Goal: Use online tool/utility: Utilize a website feature to perform a specific function

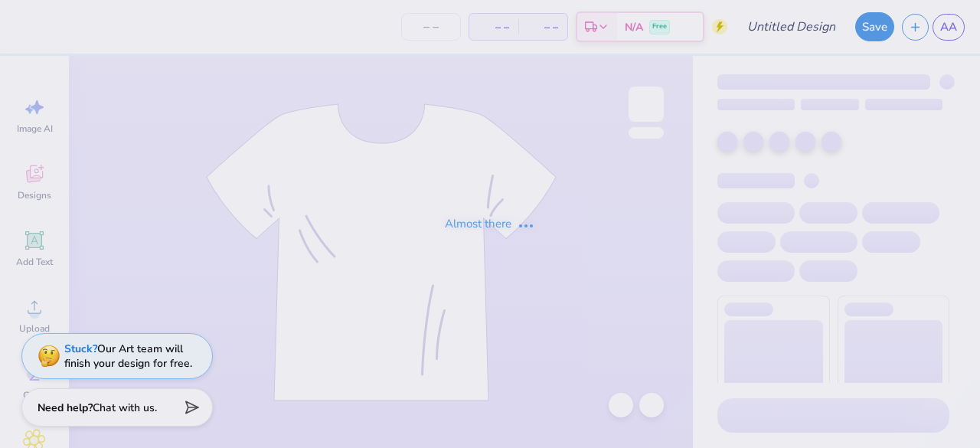
type input "Make Peace not war"
type input "24"
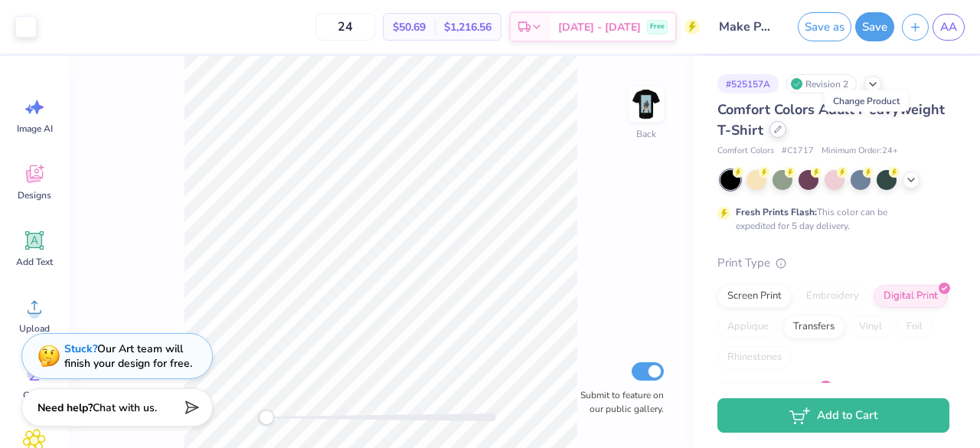
click at [787, 124] on div at bounding box center [778, 129] width 17 height 17
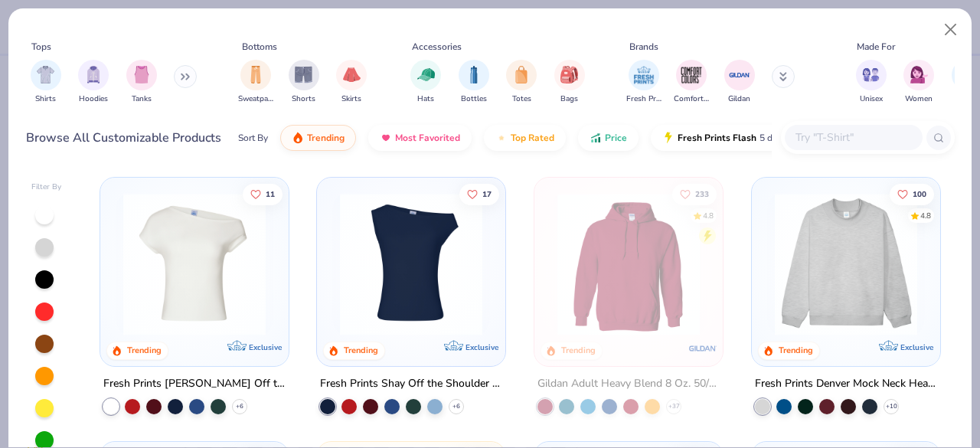
click at [786, 80] on icon at bounding box center [783, 79] width 5 height 2
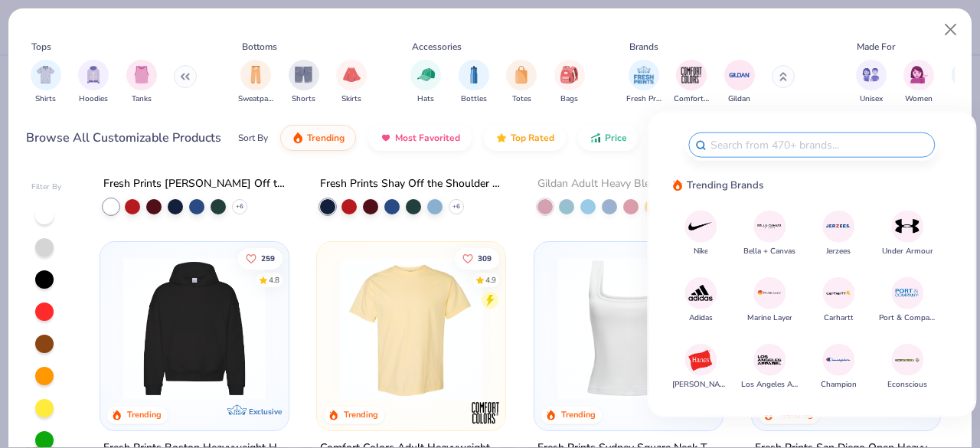
scroll to position [201, 0]
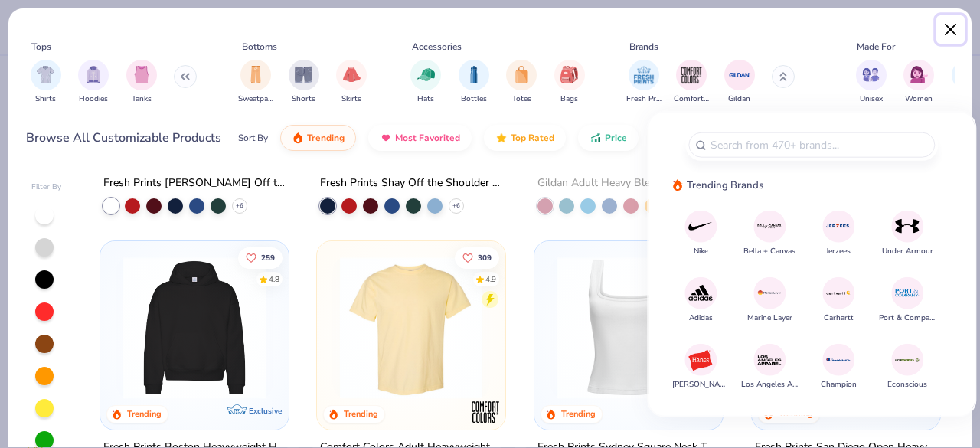
click at [950, 33] on button "Close" at bounding box center [951, 29] width 29 height 29
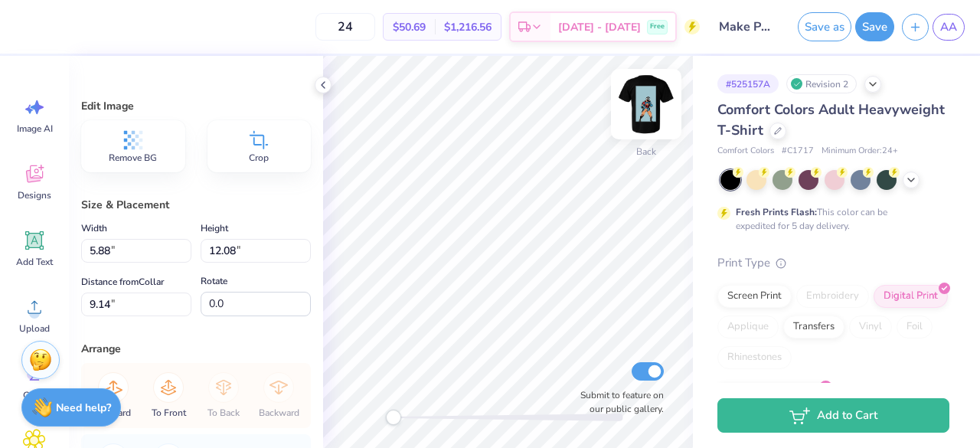
click at [663, 96] on img at bounding box center [646, 104] width 61 height 61
click at [664, 111] on img at bounding box center [646, 104] width 61 height 61
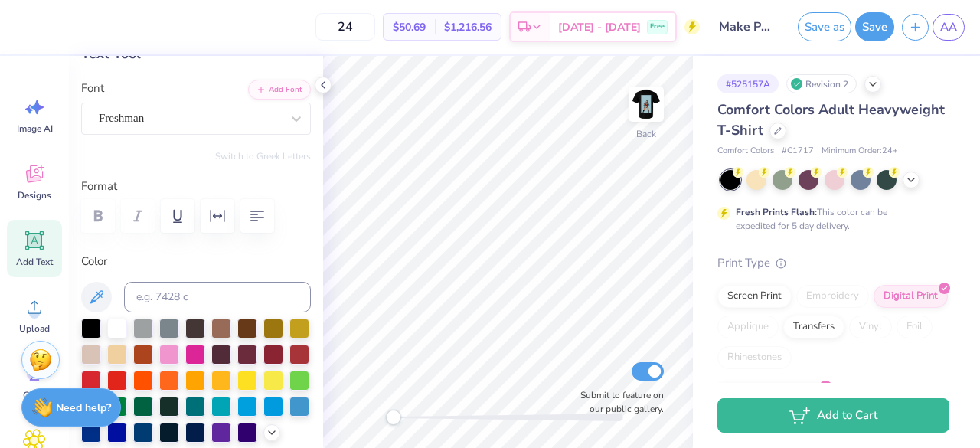
scroll to position [96, 0]
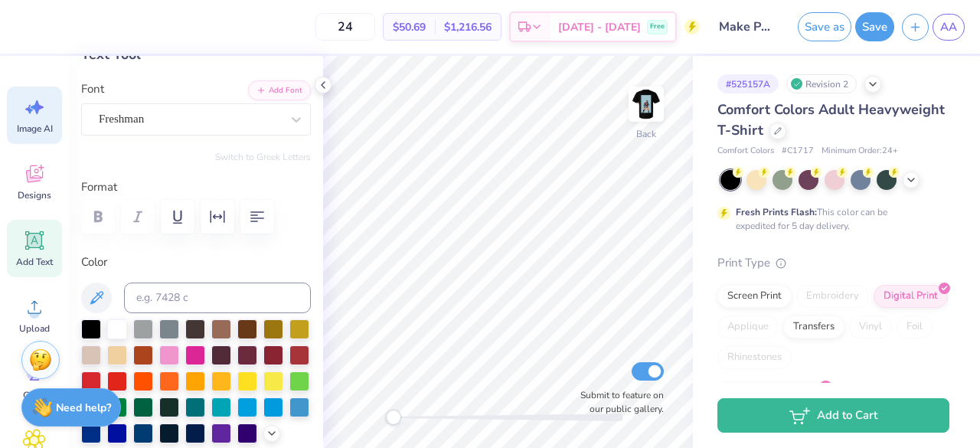
click at [29, 110] on icon at bounding box center [29, 109] width 8 height 9
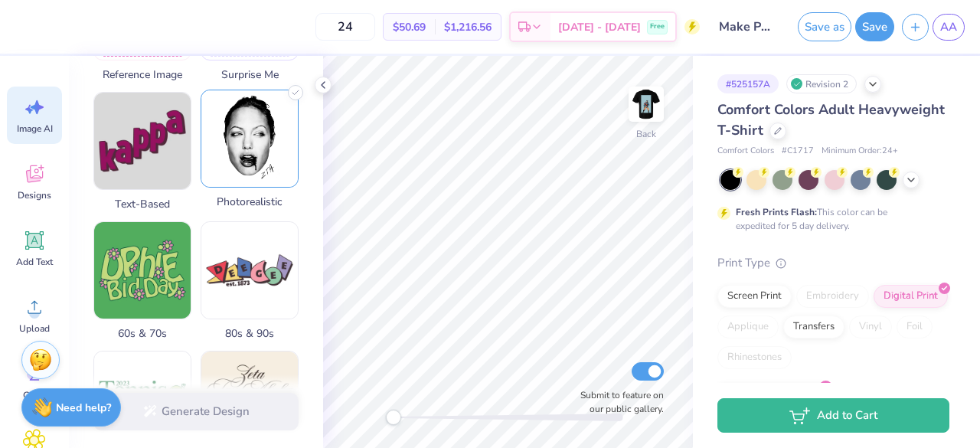
scroll to position [341, 0]
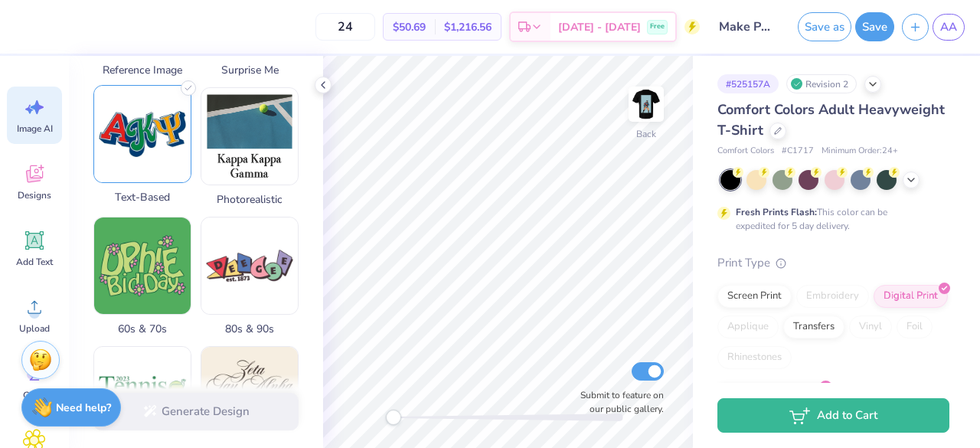
click at [162, 157] on img at bounding box center [142, 134] width 97 height 97
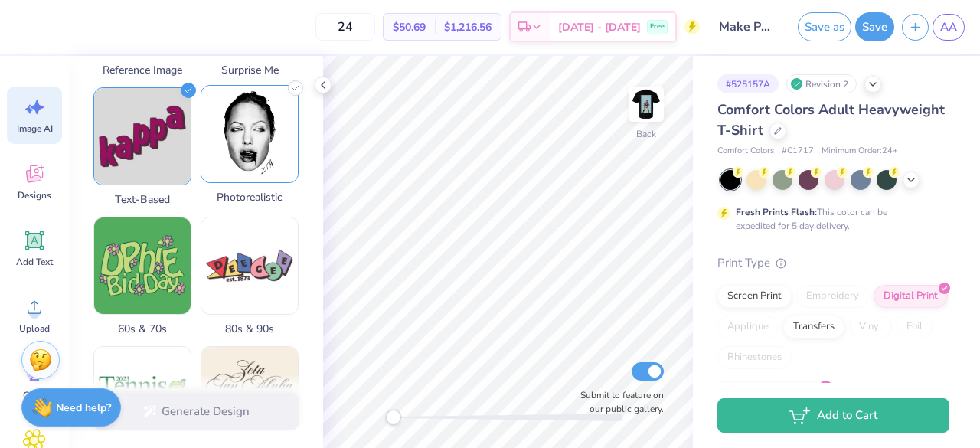
scroll to position [0, 0]
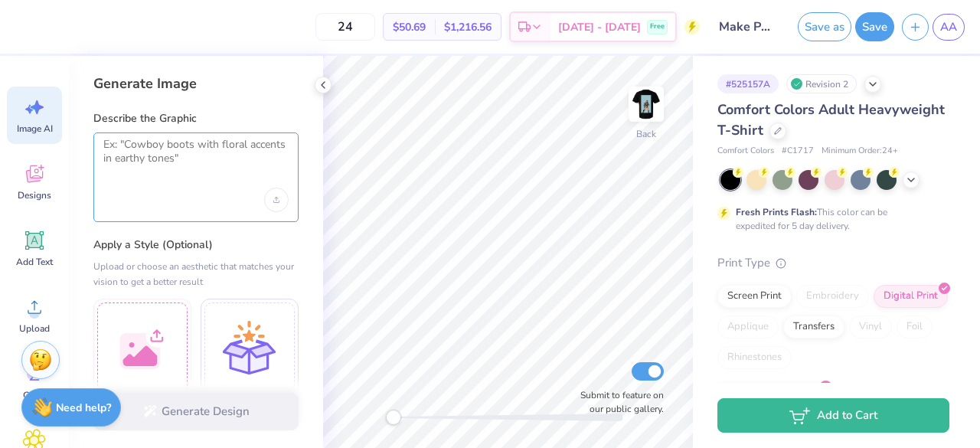
click at [149, 149] on textarea at bounding box center [195, 157] width 185 height 38
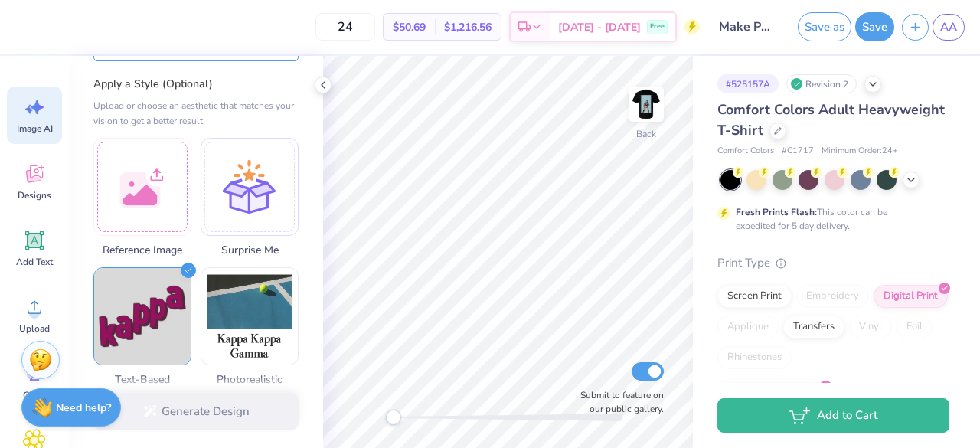
scroll to position [162, 0]
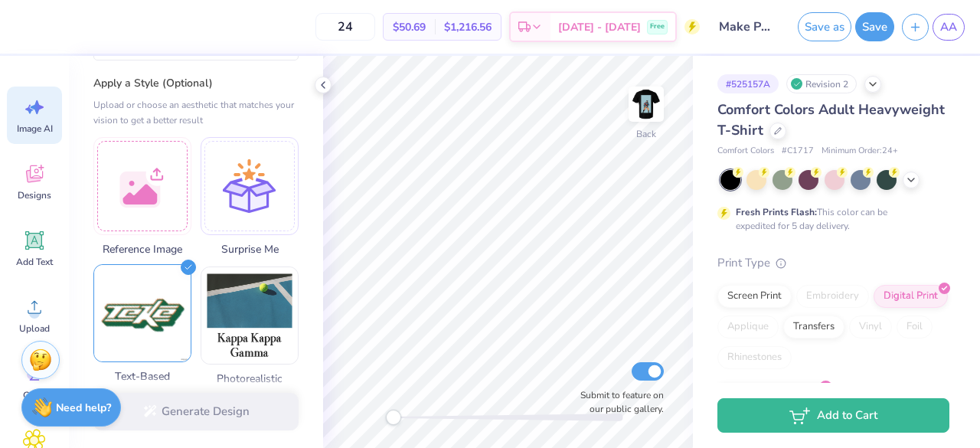
click at [138, 315] on img at bounding box center [142, 313] width 97 height 97
click at [175, 282] on img at bounding box center [142, 313] width 97 height 97
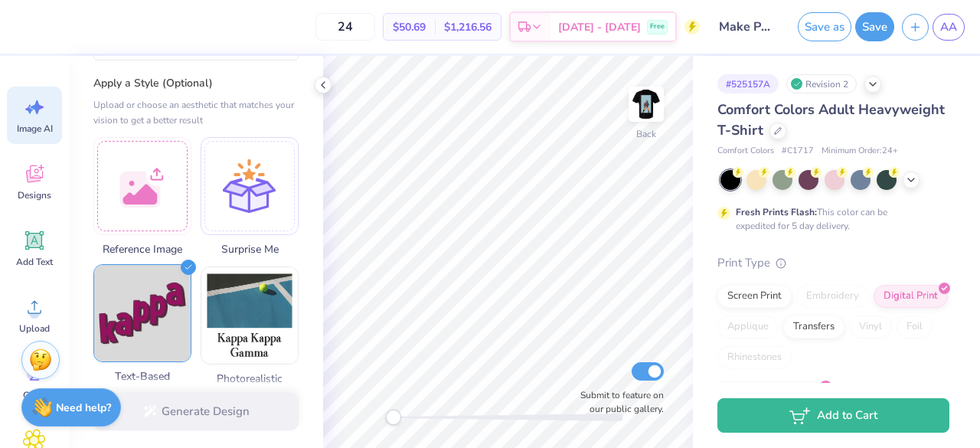
scroll to position [0, 0]
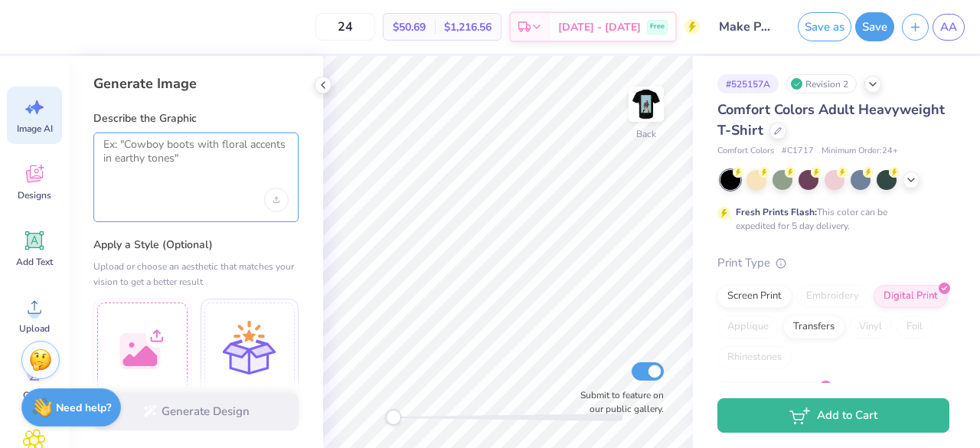
click at [155, 166] on textarea at bounding box center [195, 157] width 185 height 38
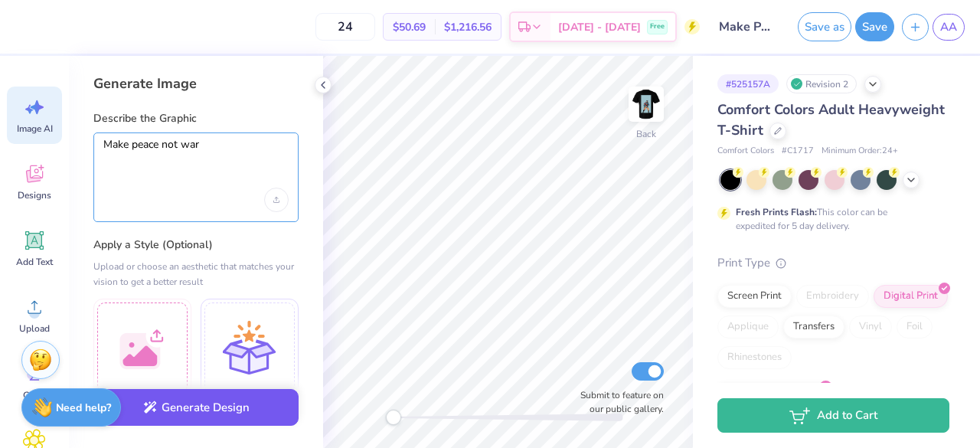
type textarea "Make peace not war"
click at [227, 422] on button "Generate Design" at bounding box center [195, 408] width 205 height 38
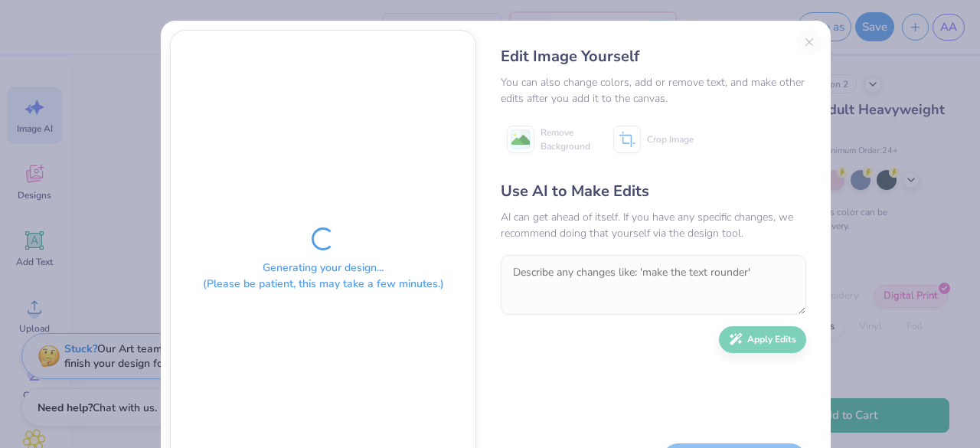
click at [804, 41] on div "Edit Image Yourself You can also change colors, add or remove text, and make ot…" at bounding box center [654, 260] width 336 height 460
click at [806, 41] on div "Edit Image Yourself You can also change colors, add or remove text, and make ot…" at bounding box center [654, 260] width 336 height 460
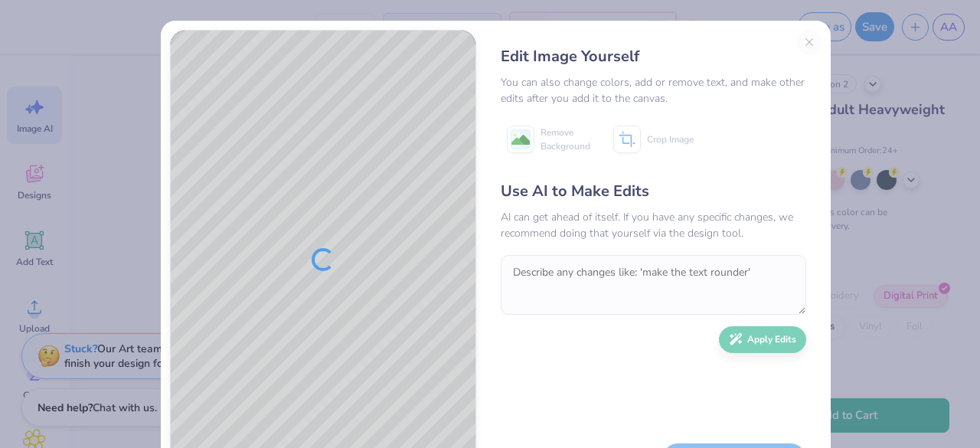
click at [680, 42] on div "Edit Image Yourself You can also change colors, add or remove text, and make ot…" at bounding box center [654, 260] width 336 height 460
